Goal: Download file/media

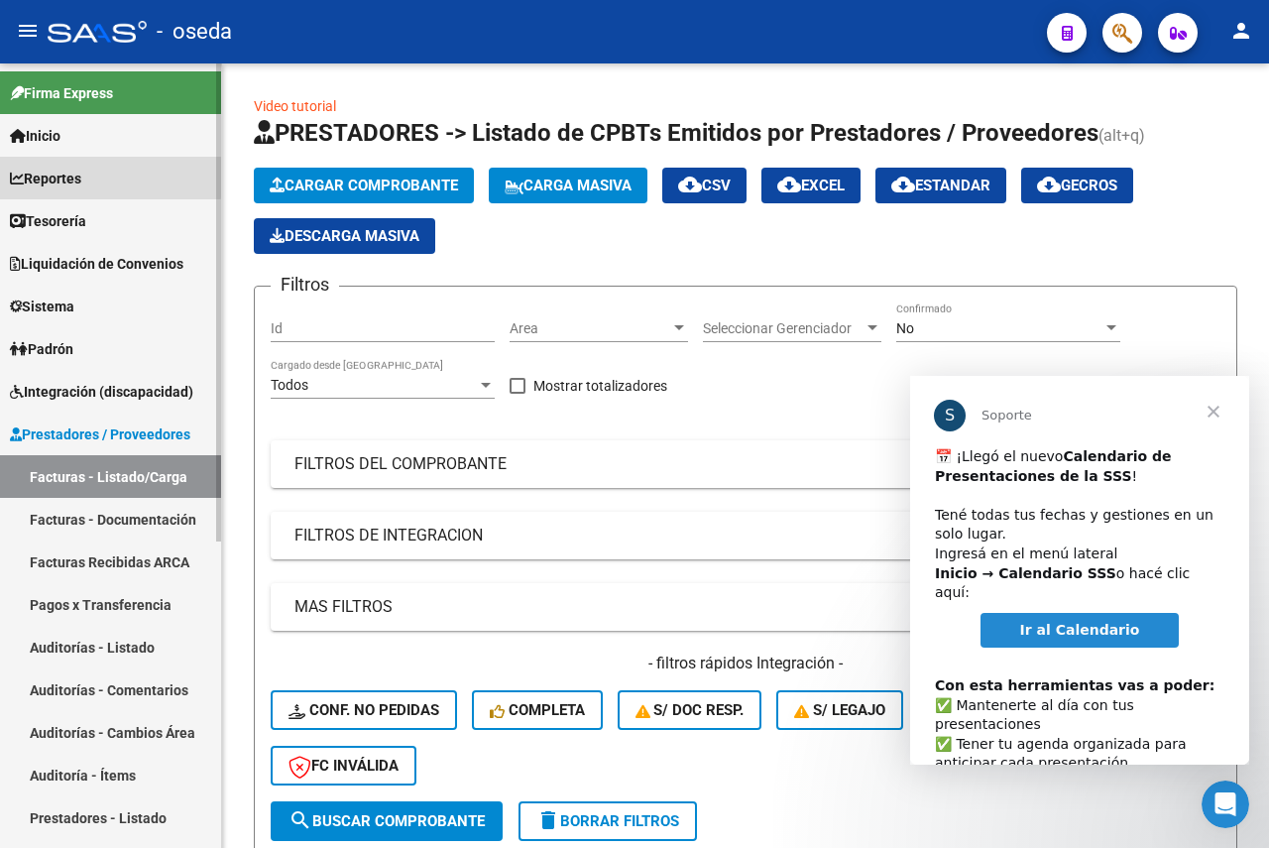
click at [68, 174] on span "Reportes" at bounding box center [45, 179] width 71 height 22
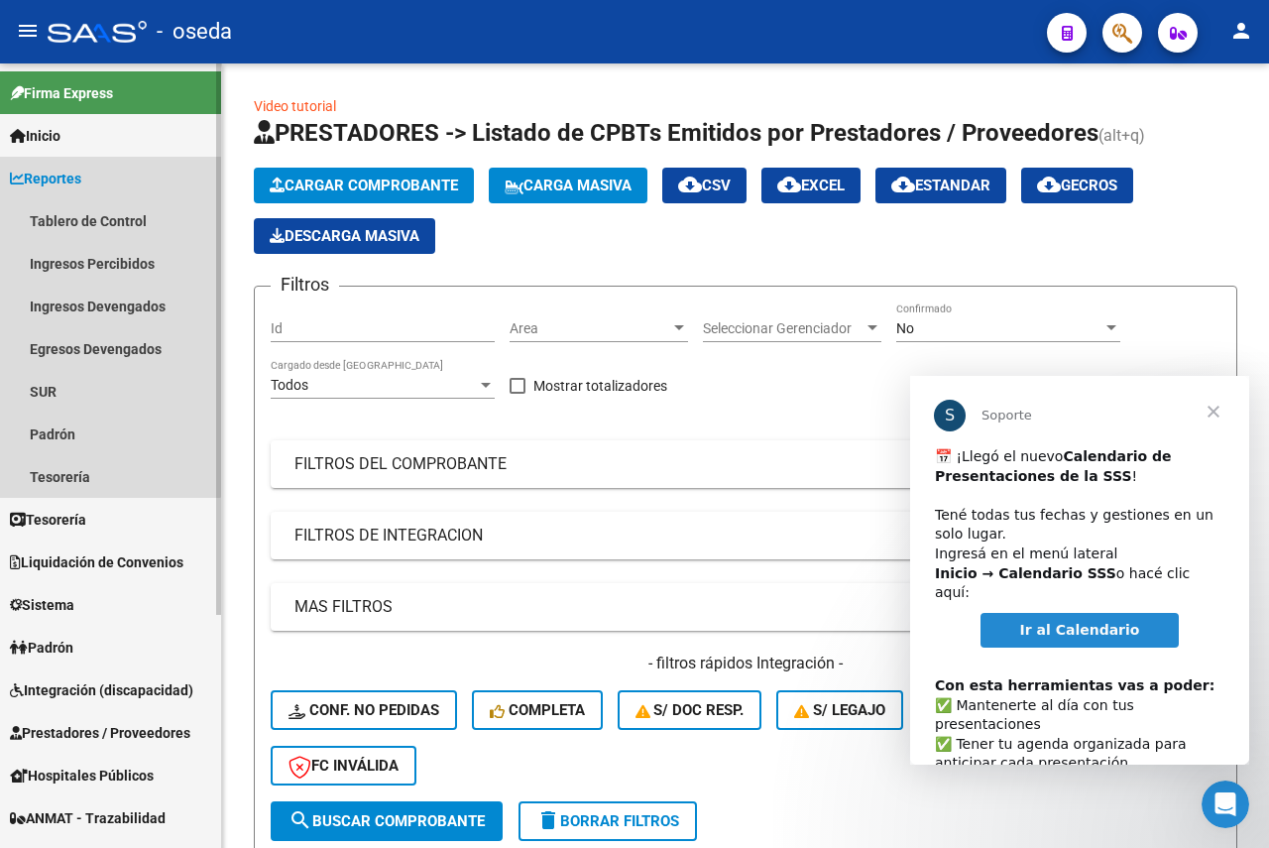
click at [59, 178] on span "Reportes" at bounding box center [45, 179] width 71 height 22
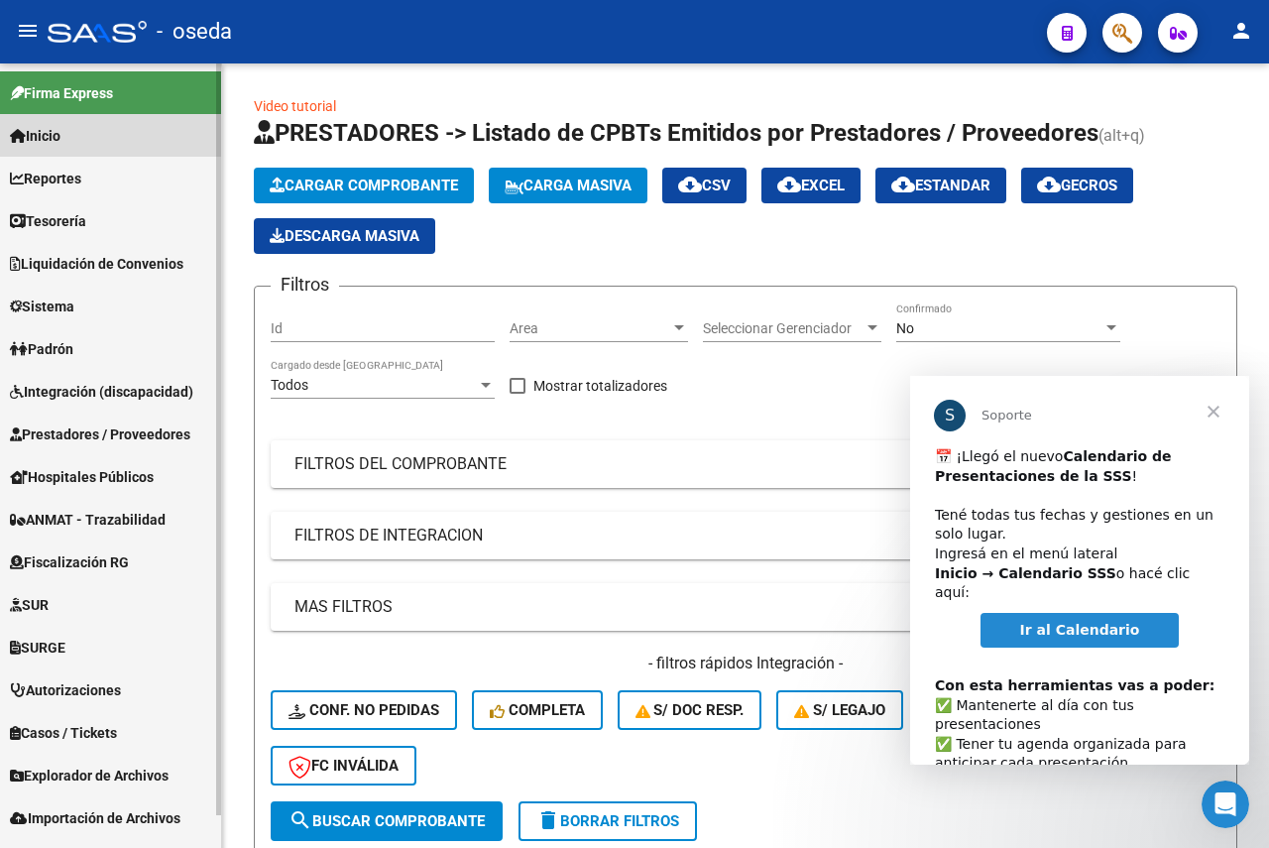
click at [59, 137] on span "Inicio" at bounding box center [35, 136] width 51 height 22
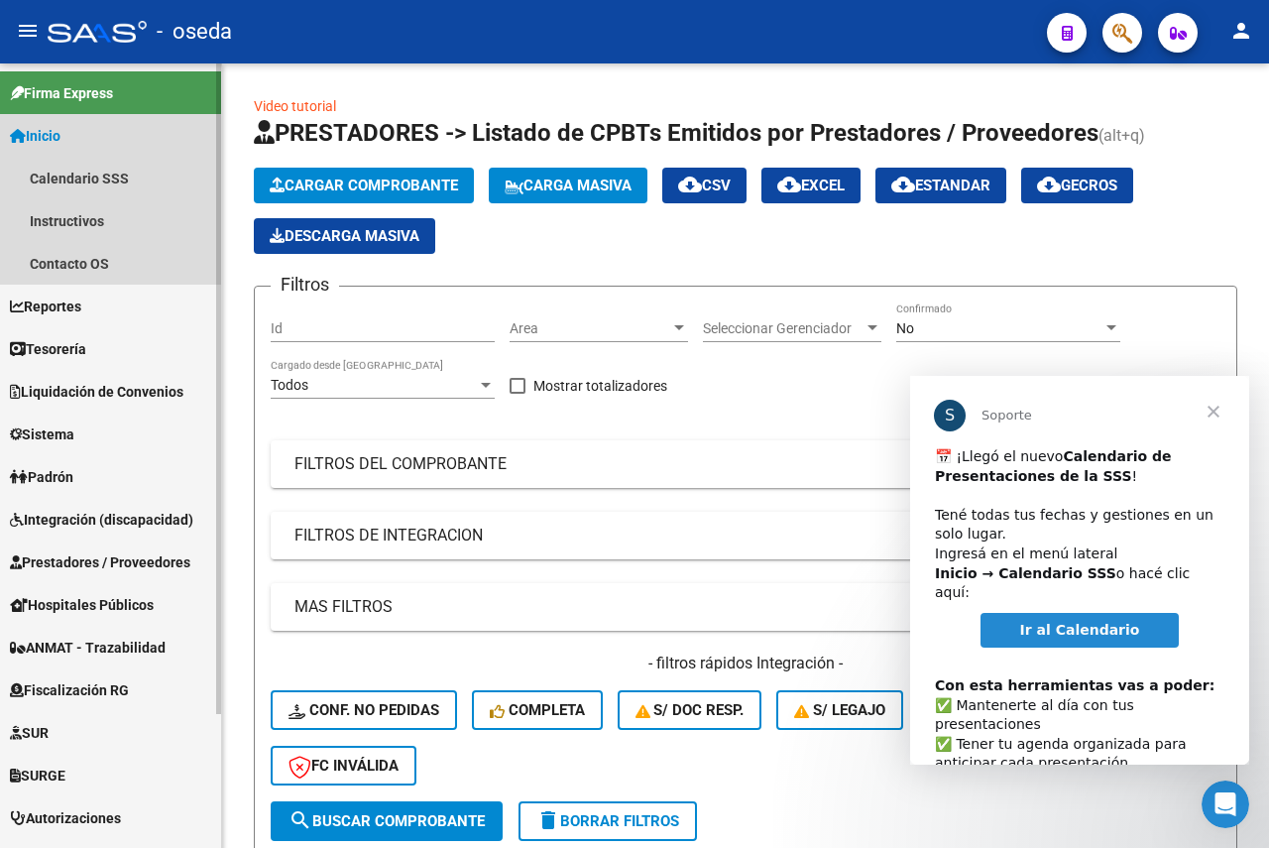
click at [59, 137] on span "Inicio" at bounding box center [35, 136] width 51 height 22
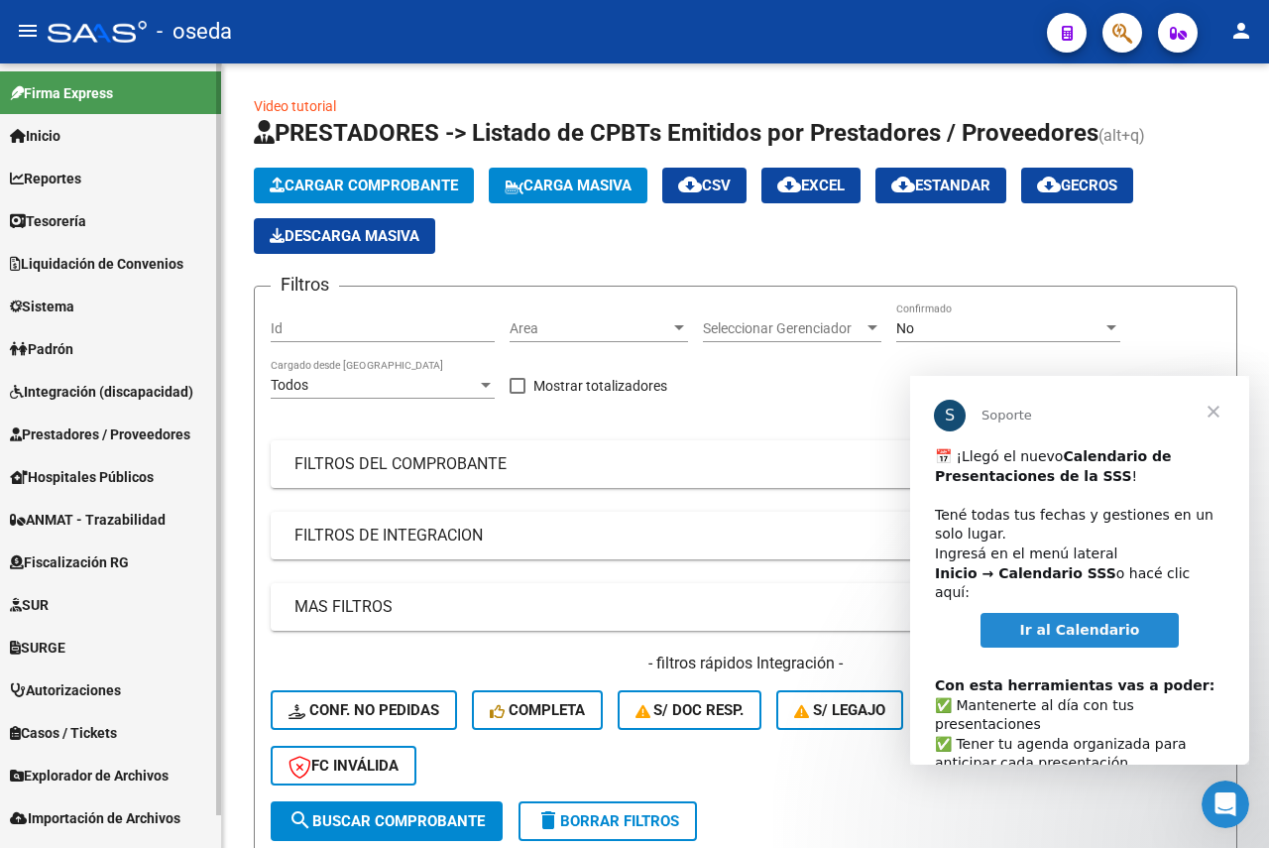
click at [78, 178] on span "Reportes" at bounding box center [45, 179] width 71 height 22
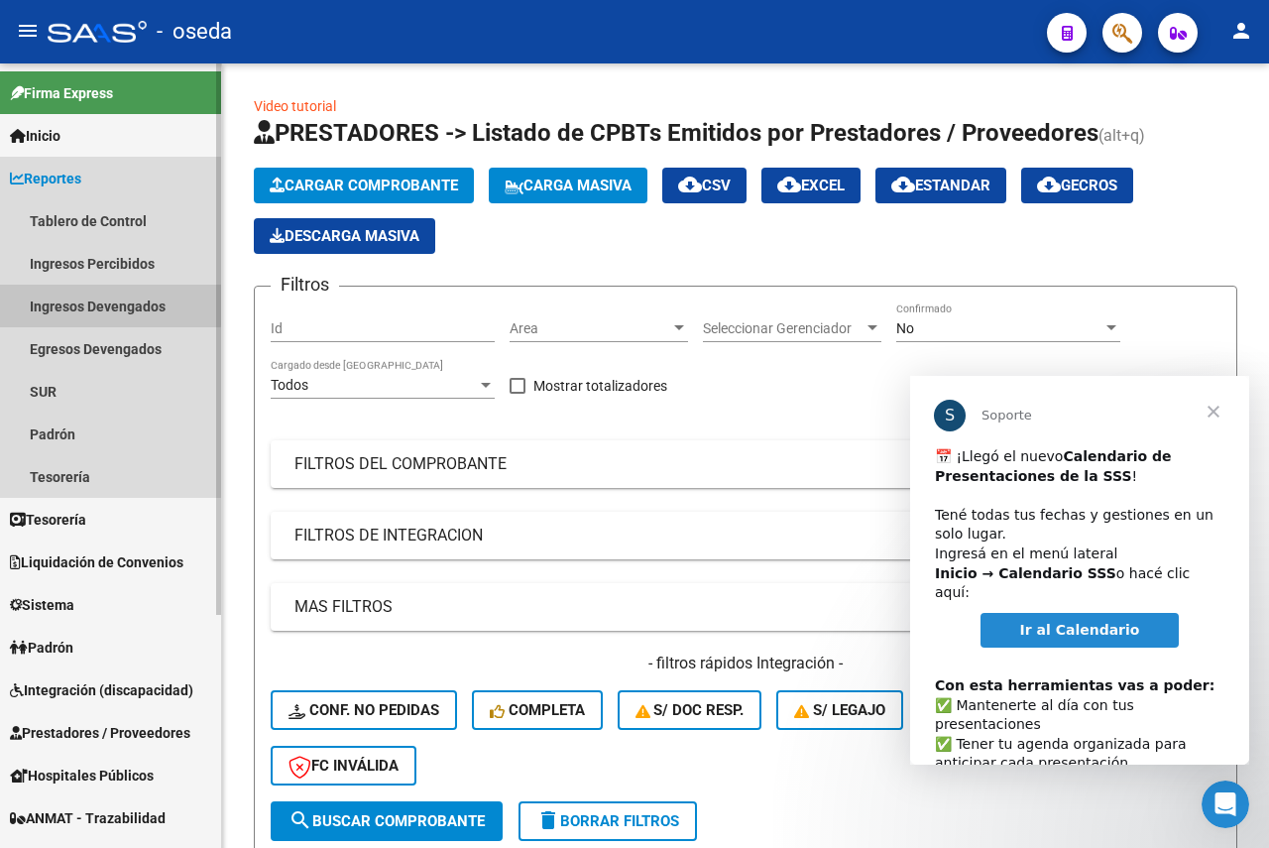
click at [92, 303] on link "Ingresos Devengados" at bounding box center [110, 306] width 221 height 43
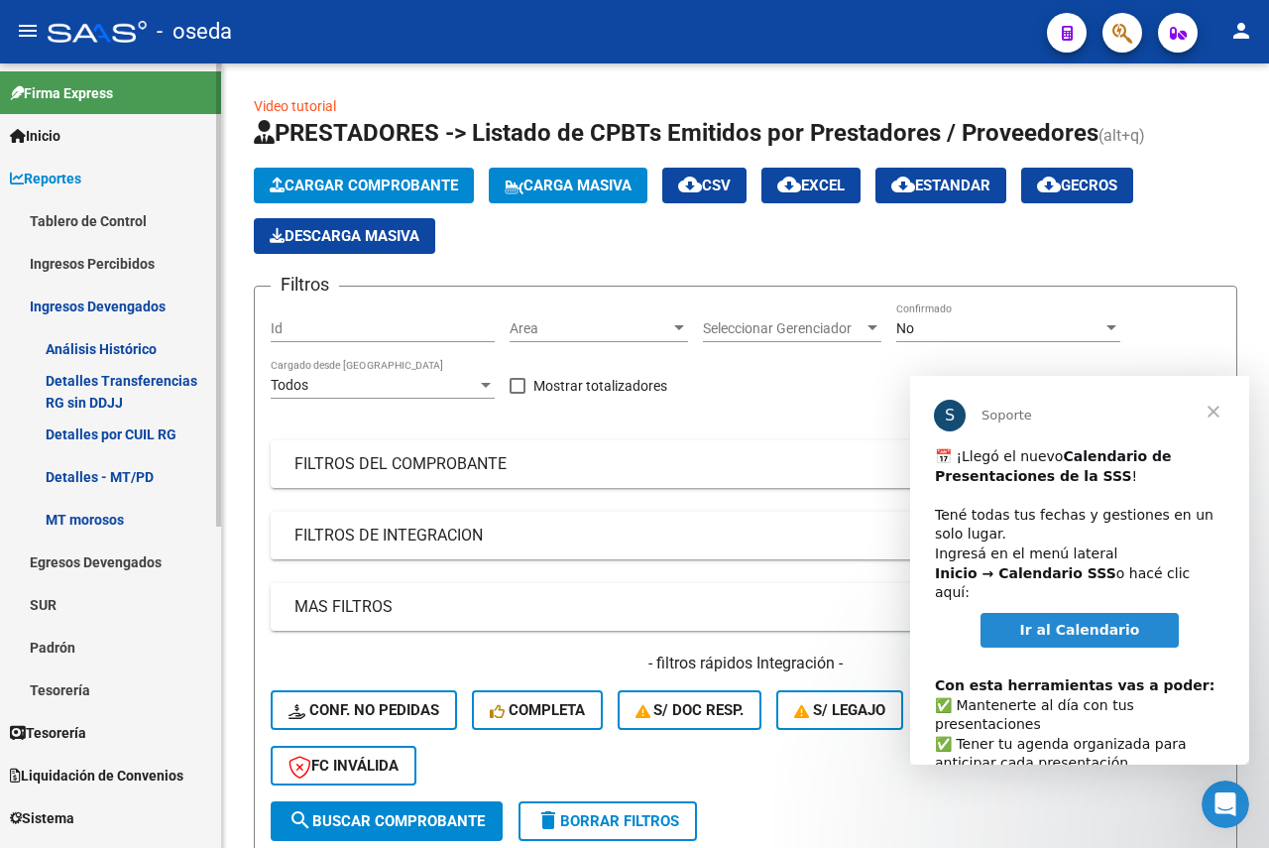
click at [103, 350] on link "Análisis Histórico" at bounding box center [110, 348] width 221 height 43
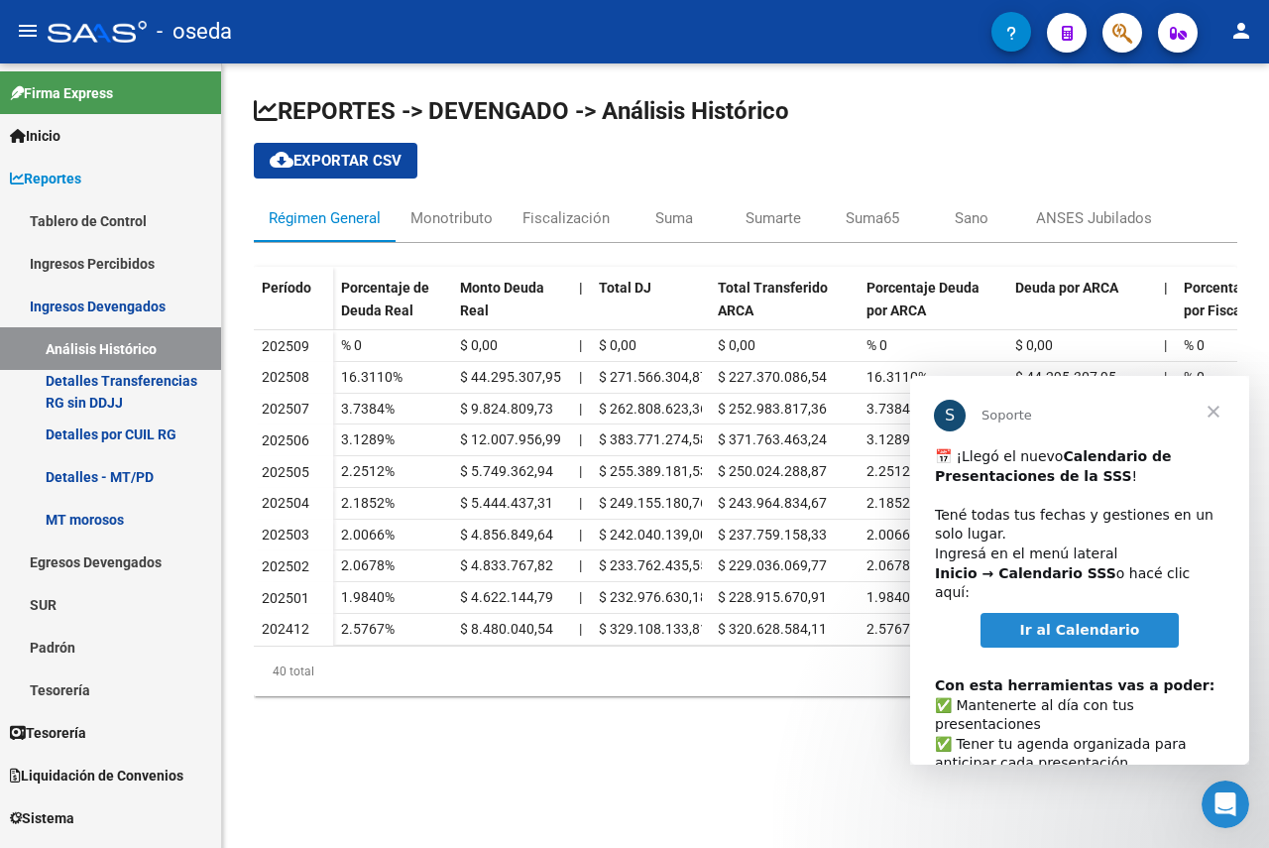
click at [1219, 410] on span "Cerrar" at bounding box center [1213, 411] width 71 height 71
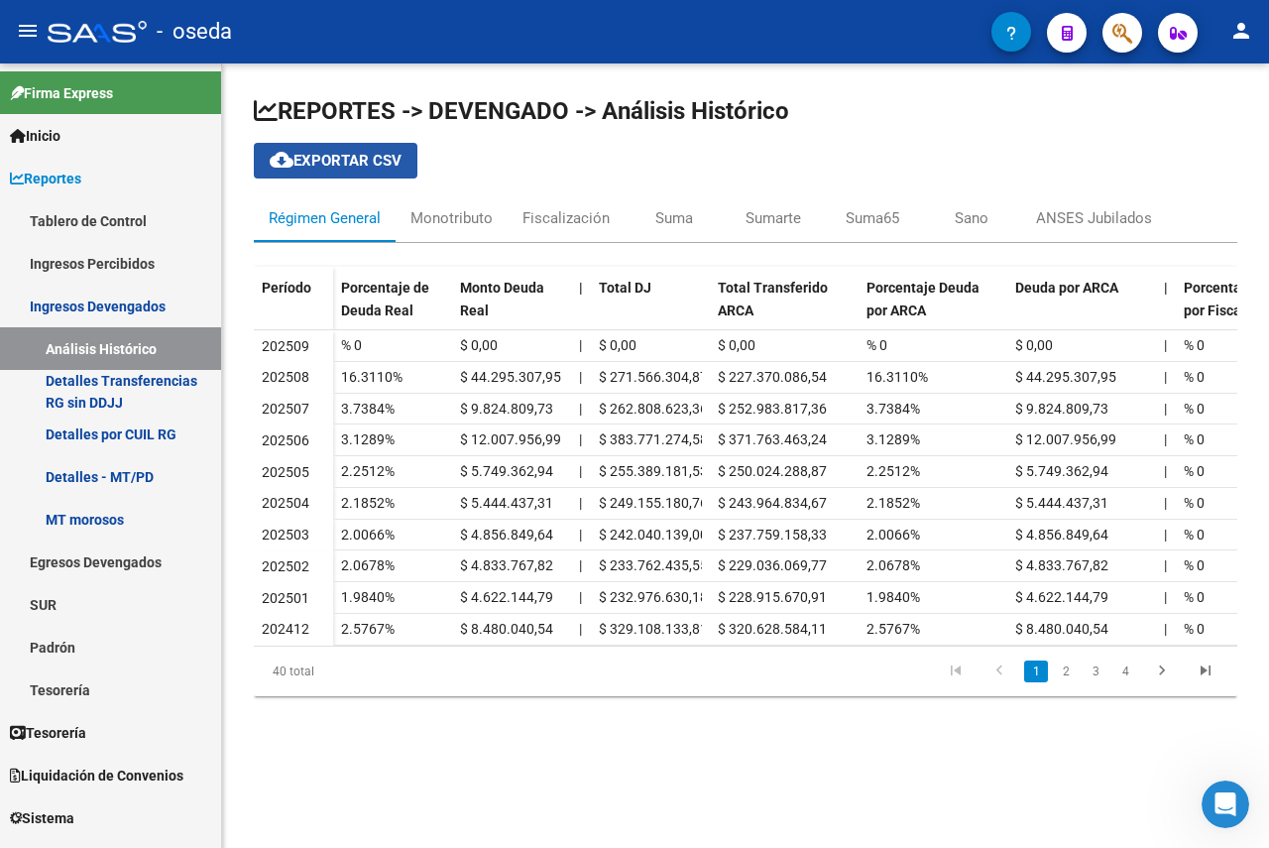
click at [356, 167] on span "cloud_download Exportar CSV" at bounding box center [336, 161] width 132 height 18
click at [977, 117] on h1 "REPORTES -> DEVENGADO -> Análisis Histórico" at bounding box center [746, 111] width 984 height 32
click at [450, 216] on div "Monotributo" at bounding box center [452, 218] width 82 height 22
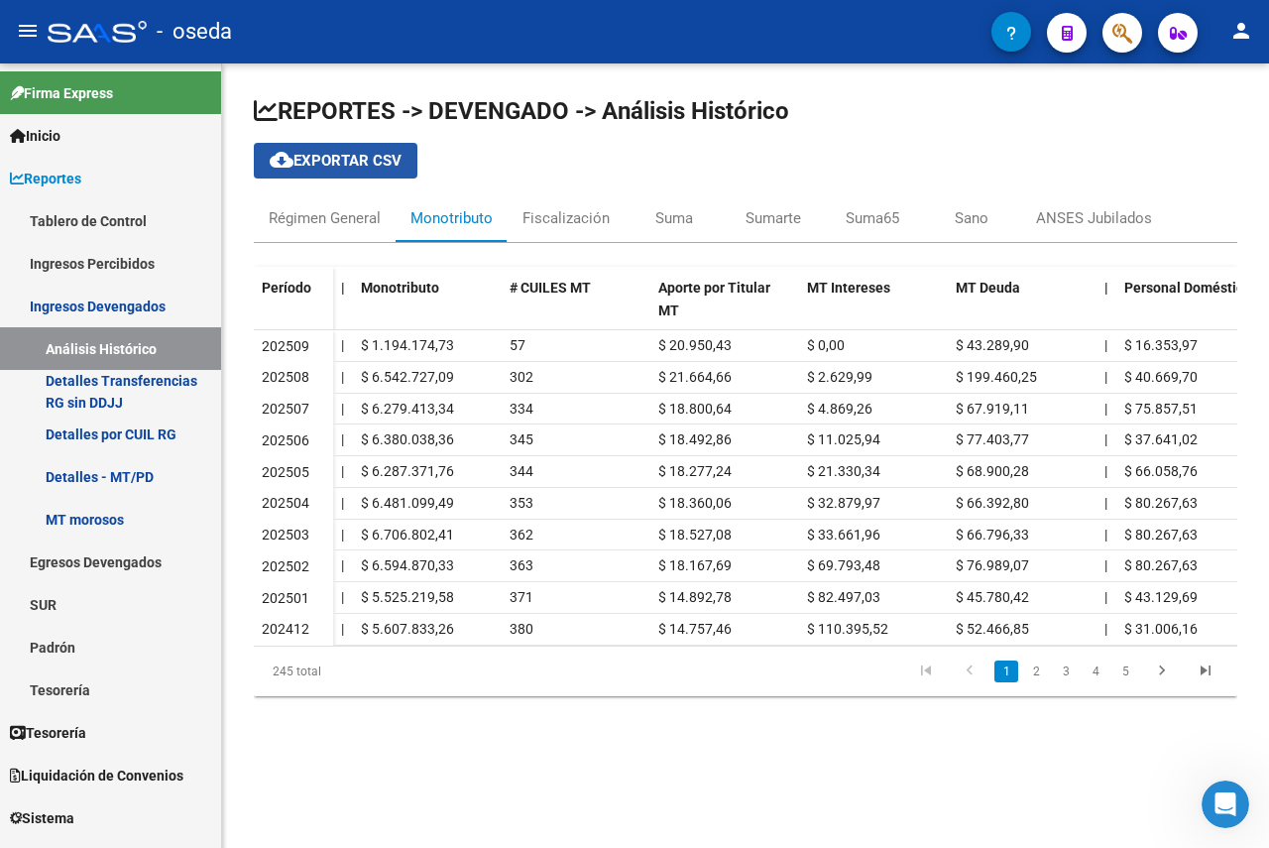
click at [330, 162] on span "cloud_download Exportar CSV" at bounding box center [336, 161] width 132 height 18
